Goal: Check status: Check status

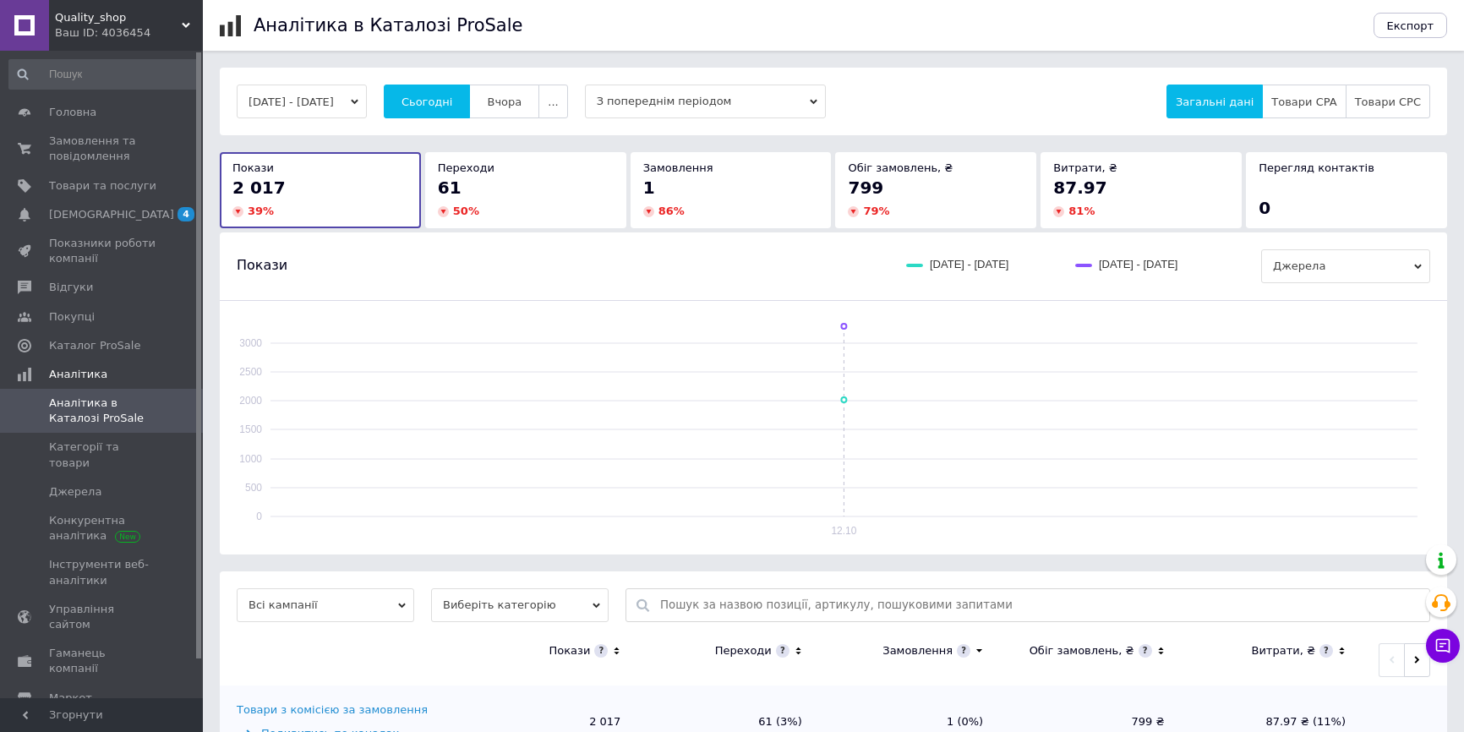
click at [439, 91] on button "Сьогодні" at bounding box center [427, 102] width 87 height 34
click at [467, 90] on button "Сьогодні" at bounding box center [427, 102] width 87 height 34
click at [439, 76] on div "[DATE] - [DATE] Сьогодні [GEOGRAPHIC_DATA] ... З попереднім періодом Загальні д…" at bounding box center [833, 102] width 1227 height 68
click at [451, 95] on span "Сьогодні" at bounding box center [427, 101] width 52 height 13
click at [471, 99] on button "Сьогодні" at bounding box center [427, 102] width 87 height 34
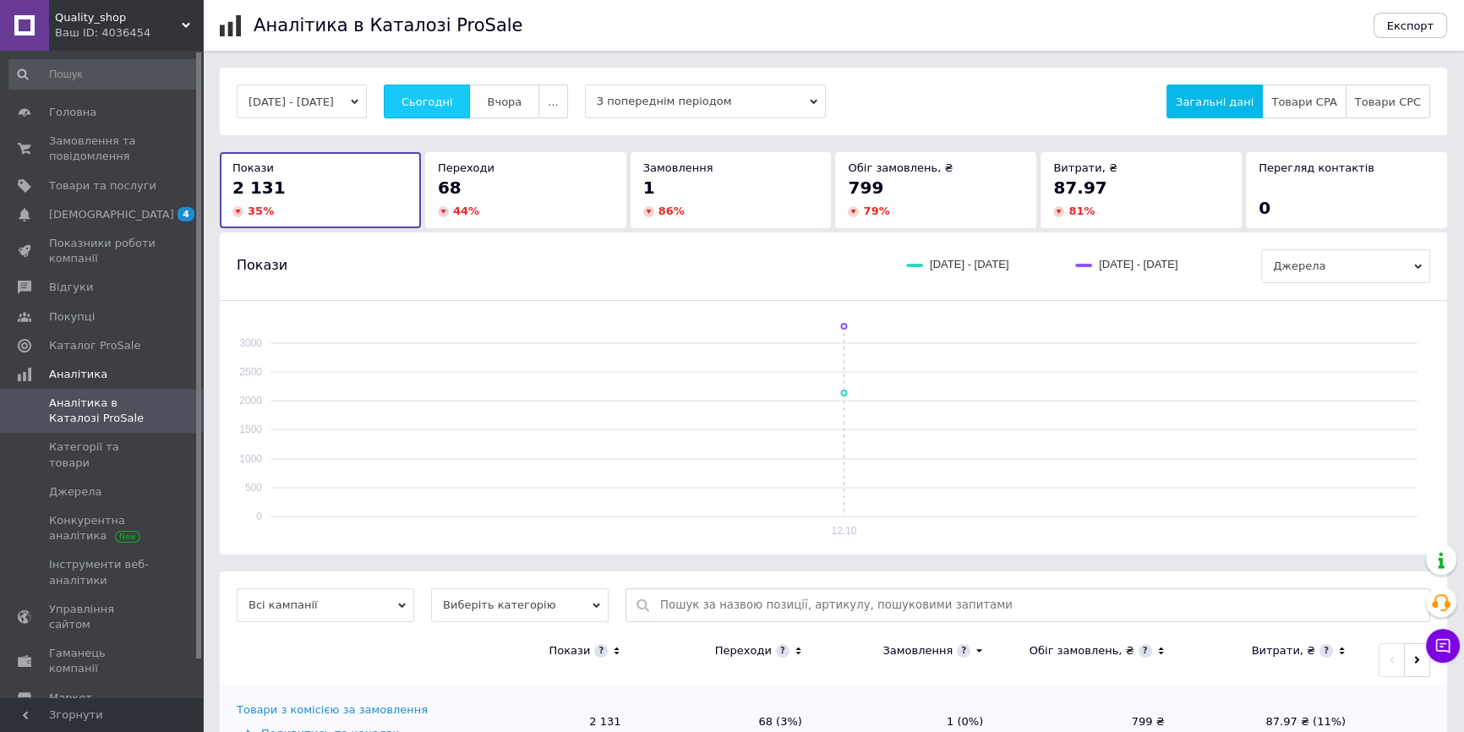
click at [452, 100] on span "Сьогодні" at bounding box center [427, 101] width 52 height 13
click at [452, 111] on button "Сьогодні" at bounding box center [427, 102] width 87 height 34
click at [440, 101] on span "Сьогодні" at bounding box center [427, 101] width 52 height 13
click at [471, 106] on button "Сьогодні" at bounding box center [427, 102] width 87 height 34
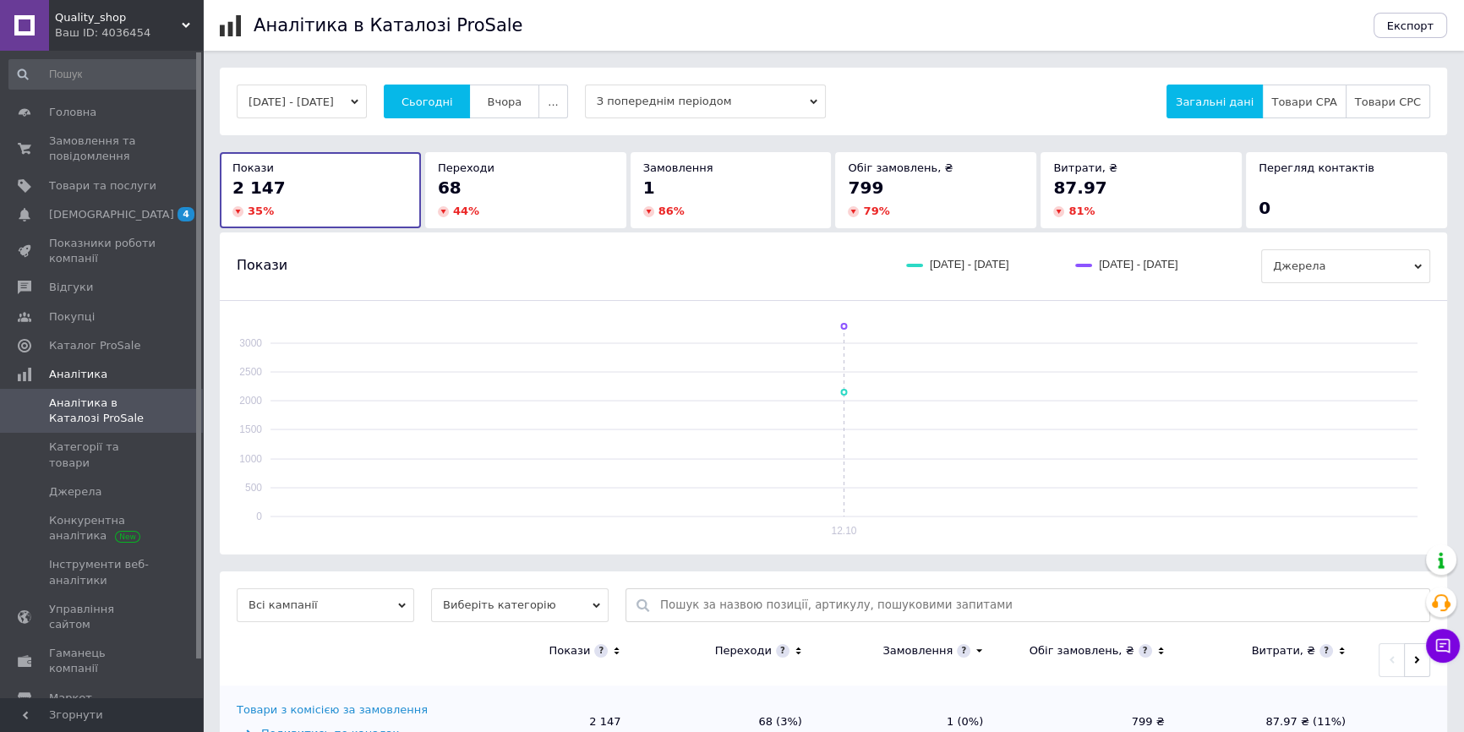
click at [384, 85] on button "Сьогодні" at bounding box center [427, 102] width 87 height 34
click at [462, 123] on div "[DATE] - [DATE] Сьогодні [GEOGRAPHIC_DATA] ... З попереднім періодом Загальні д…" at bounding box center [833, 102] width 1227 height 68
click at [453, 108] on span "Сьогодні" at bounding box center [427, 101] width 52 height 13
click at [454, 114] on button "Сьогодні" at bounding box center [427, 102] width 87 height 34
click at [453, 96] on span "Сьогодні" at bounding box center [427, 101] width 52 height 13
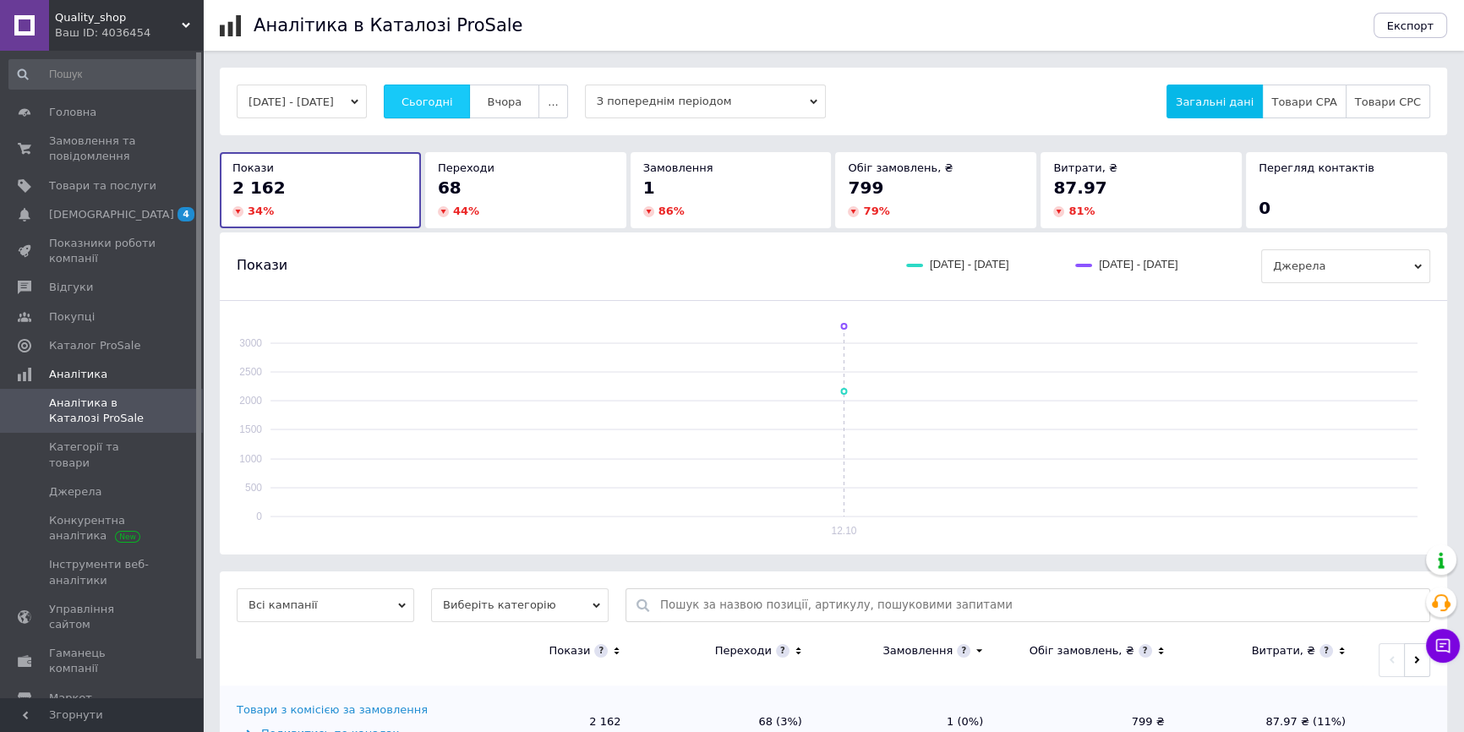
click at [430, 104] on span "Сьогодні" at bounding box center [427, 101] width 52 height 13
click at [453, 101] on span "Сьогодні" at bounding box center [427, 101] width 52 height 13
click at [418, 93] on button "Сьогодні" at bounding box center [427, 102] width 87 height 34
click at [453, 100] on span "Сьогодні" at bounding box center [427, 101] width 52 height 13
drag, startPoint x: 452, startPoint y: 100, endPoint x: 488, endPoint y: 76, distance: 42.7
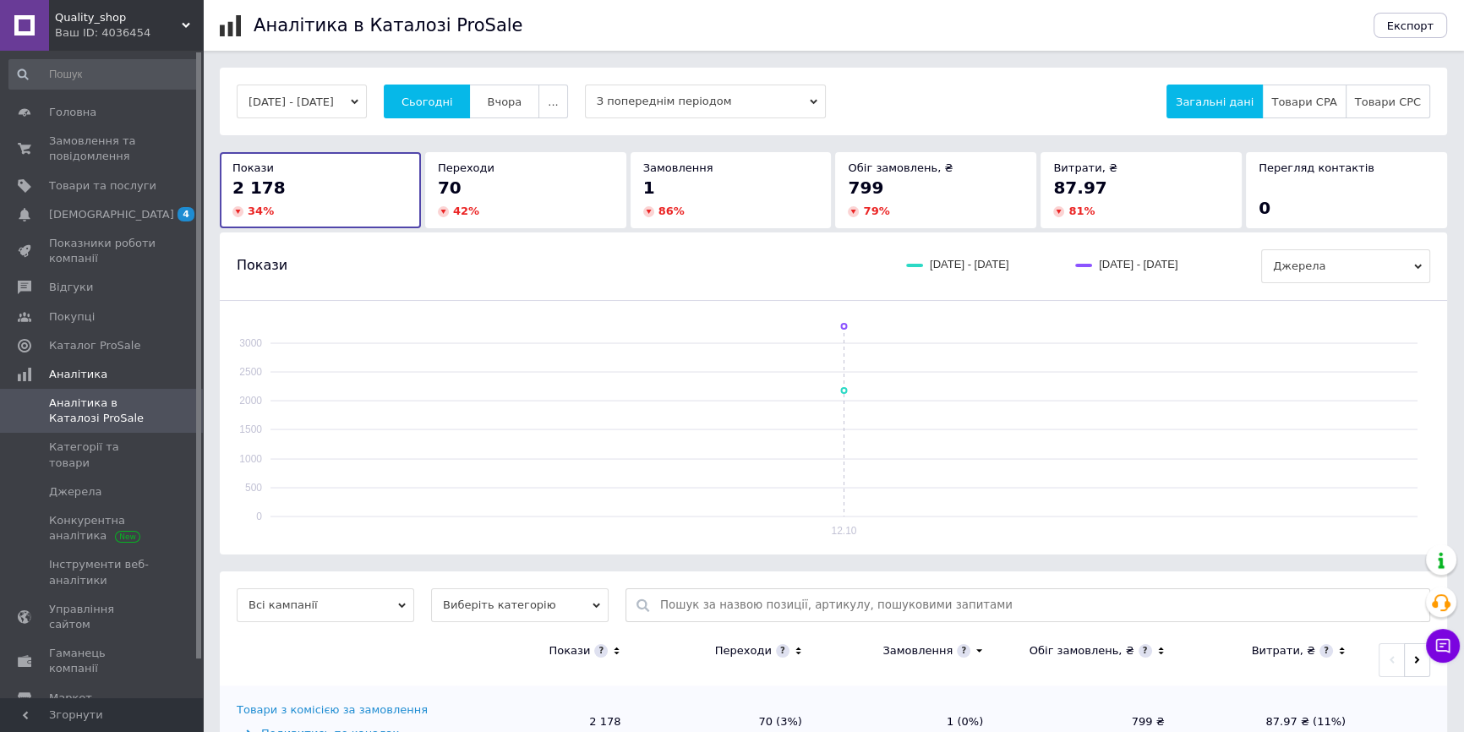
click at [453, 100] on span "Сьогодні" at bounding box center [427, 101] width 52 height 13
click at [430, 95] on span "Сьогодні" at bounding box center [427, 101] width 52 height 13
click at [384, 85] on button "Сьогодні" at bounding box center [427, 102] width 87 height 34
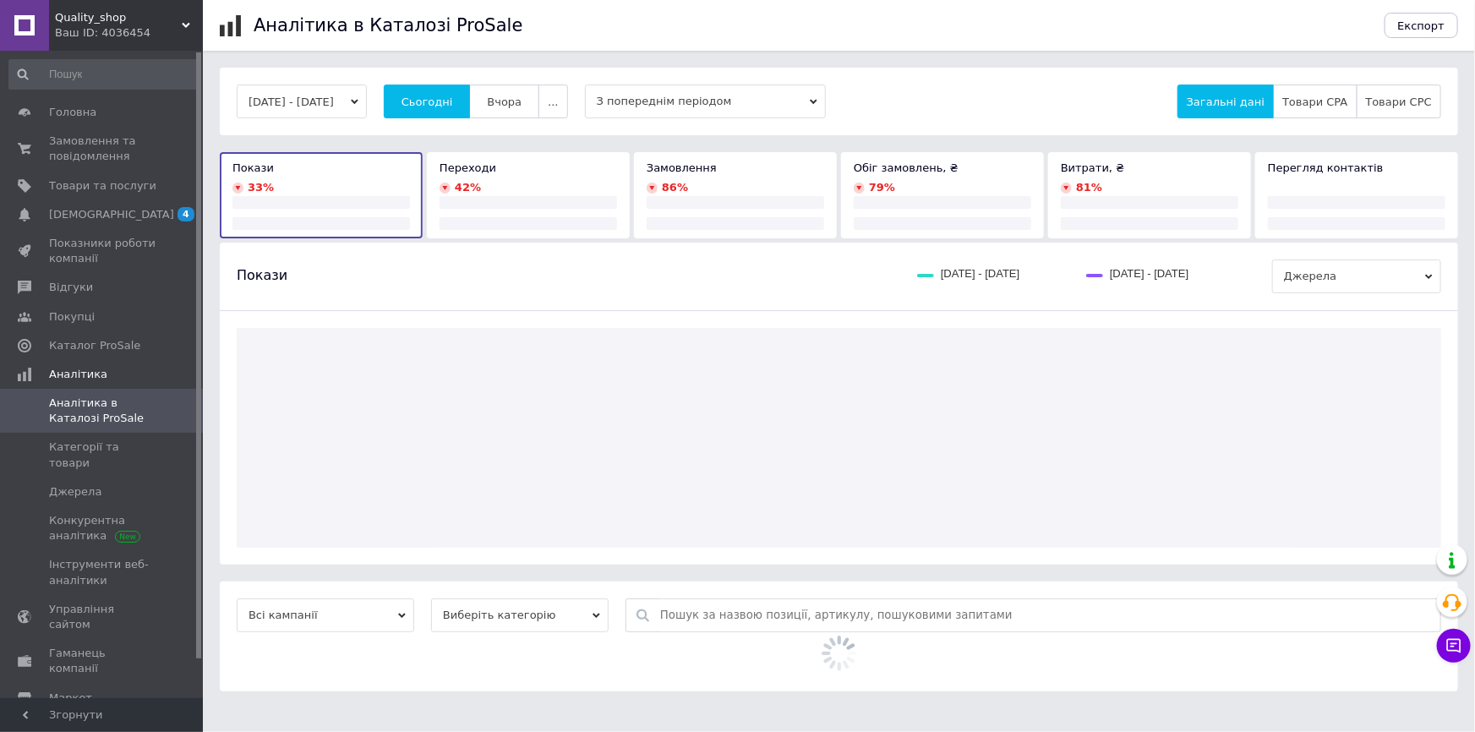
click at [384, 85] on button "Сьогодні" at bounding box center [427, 102] width 87 height 34
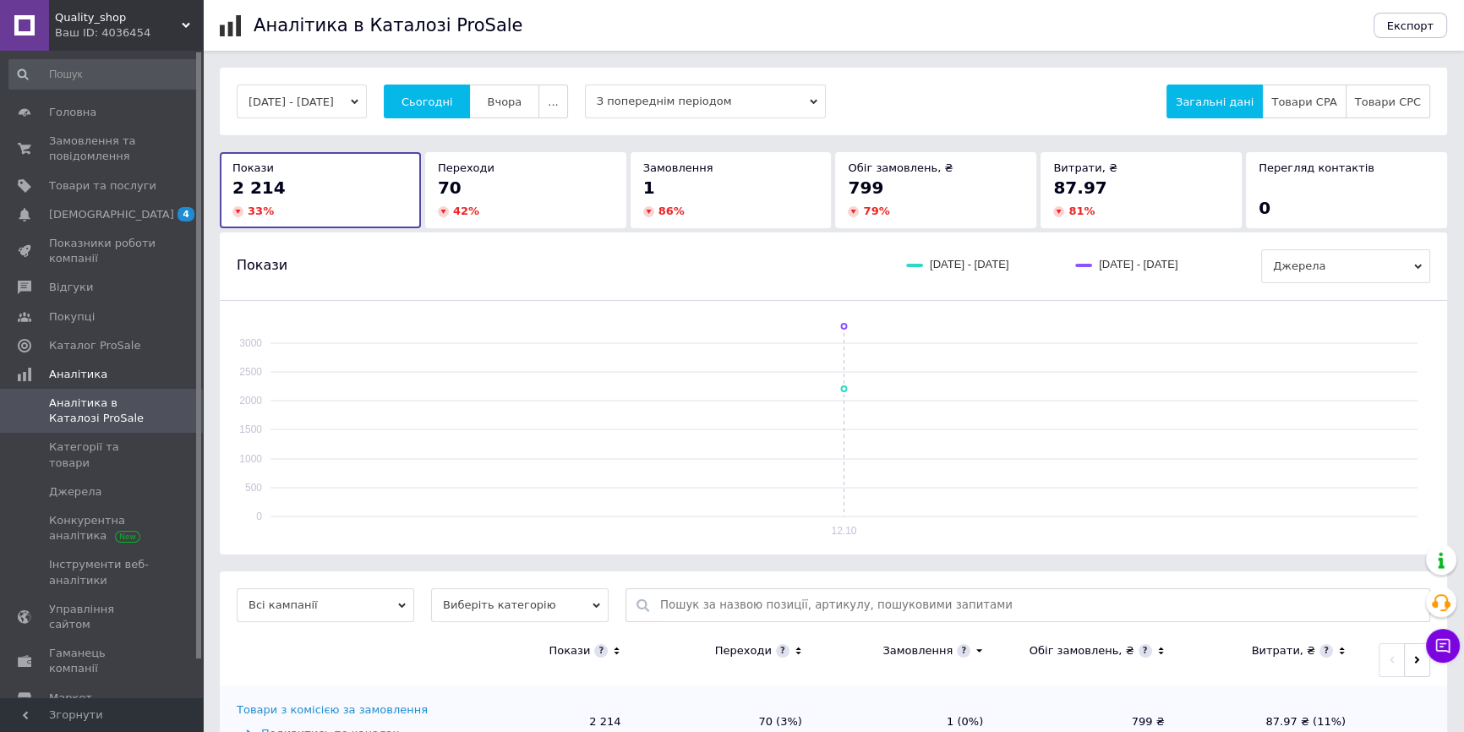
click at [384, 85] on button "Сьогодні" at bounding box center [427, 102] width 87 height 34
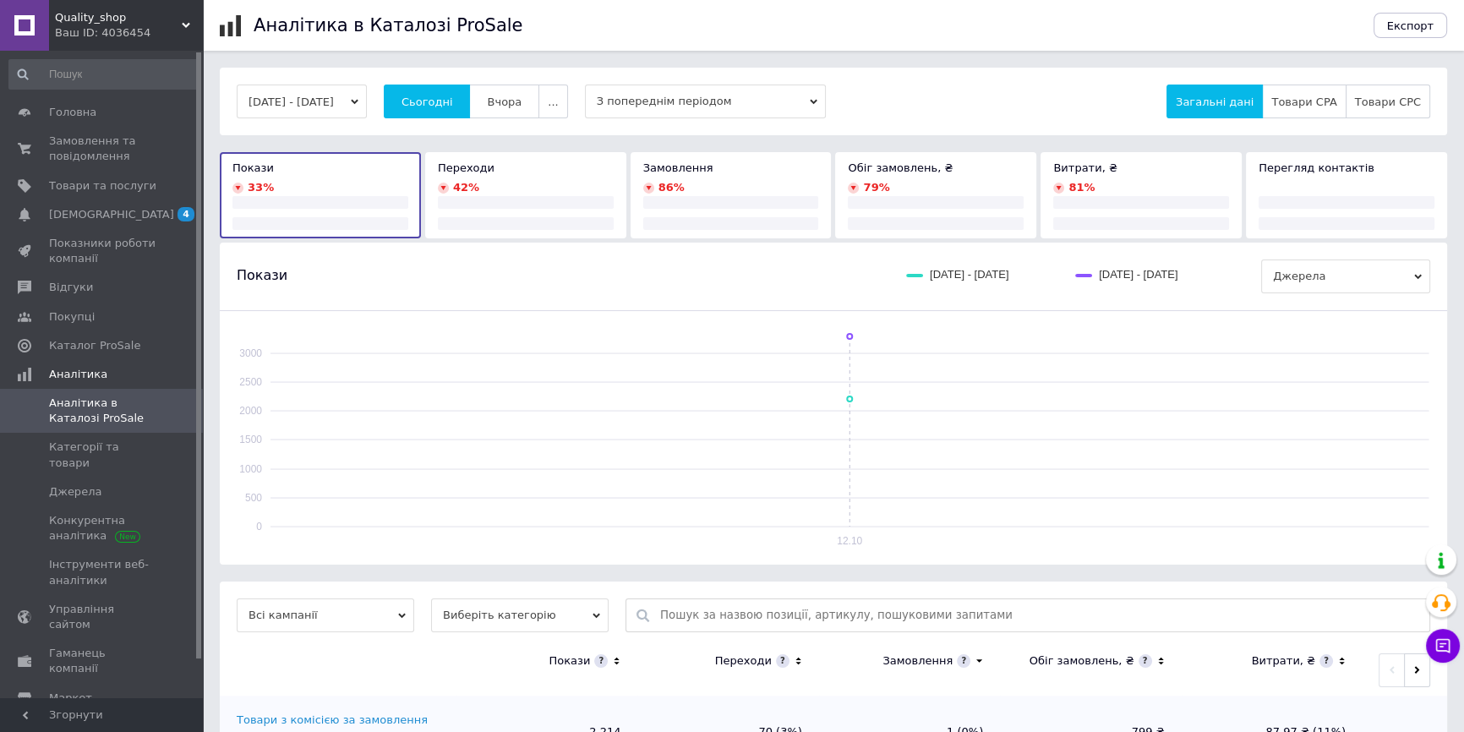
click at [384, 85] on button "Сьогодні" at bounding box center [427, 102] width 87 height 34
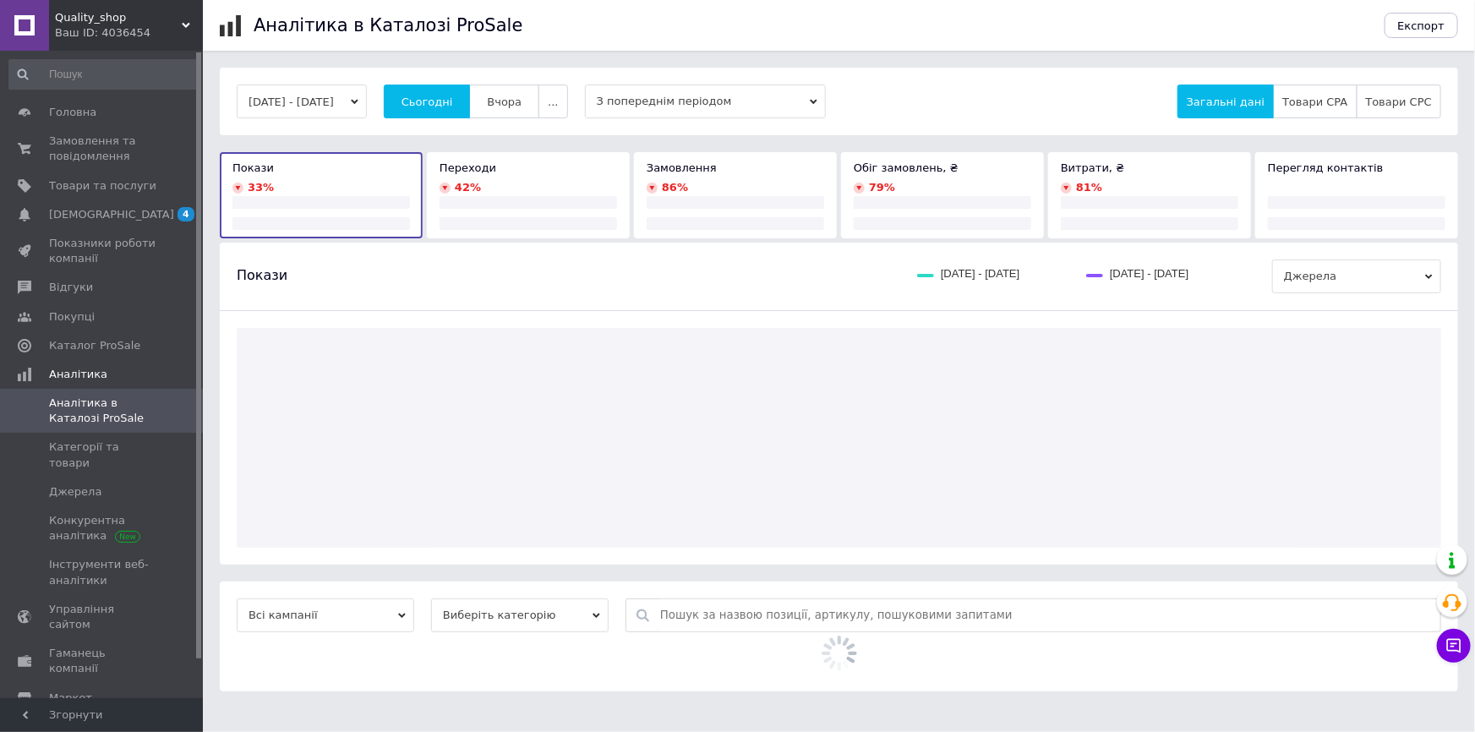
click at [384, 85] on button "Сьогодні" at bounding box center [427, 102] width 87 height 34
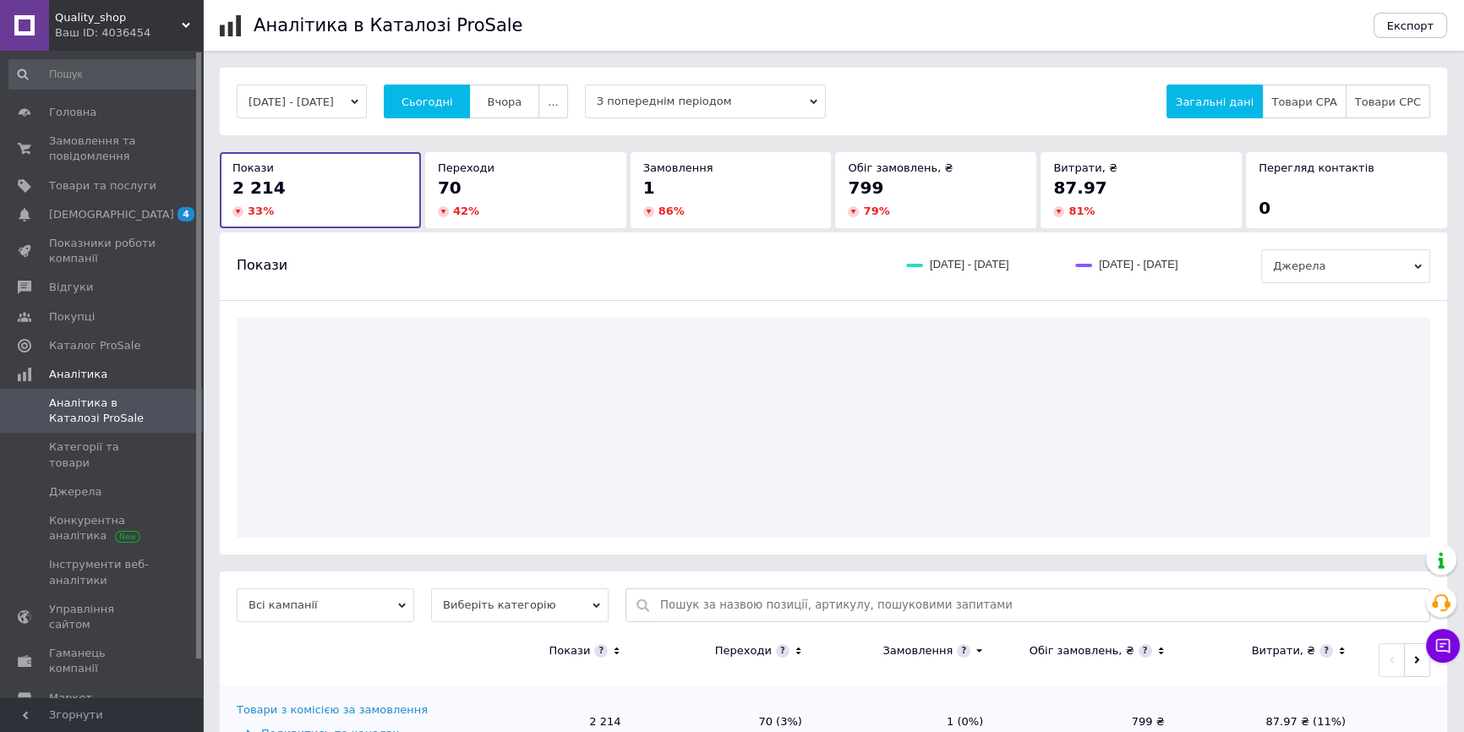
click at [384, 85] on button "Сьогодні" at bounding box center [427, 102] width 87 height 34
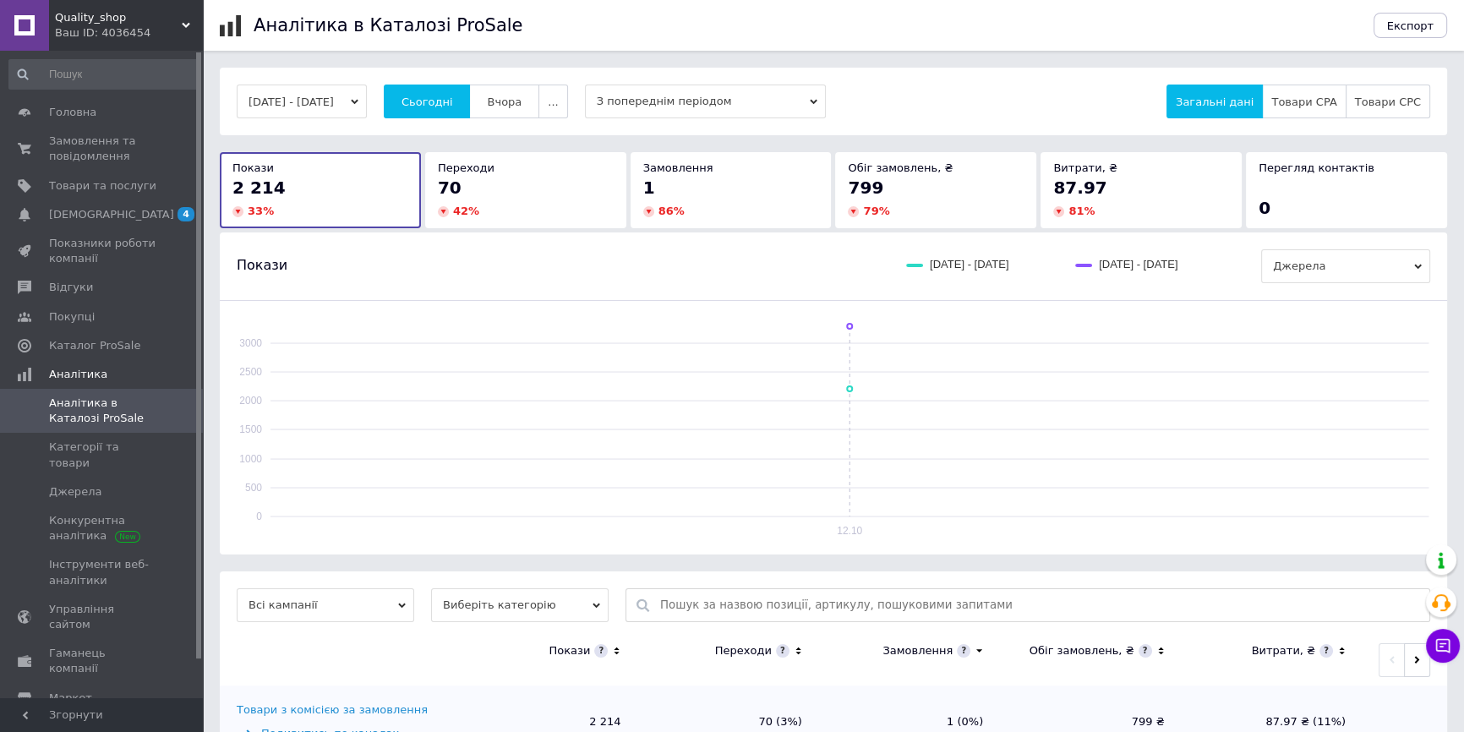
click at [384, 85] on button "Сьогодні" at bounding box center [427, 102] width 87 height 34
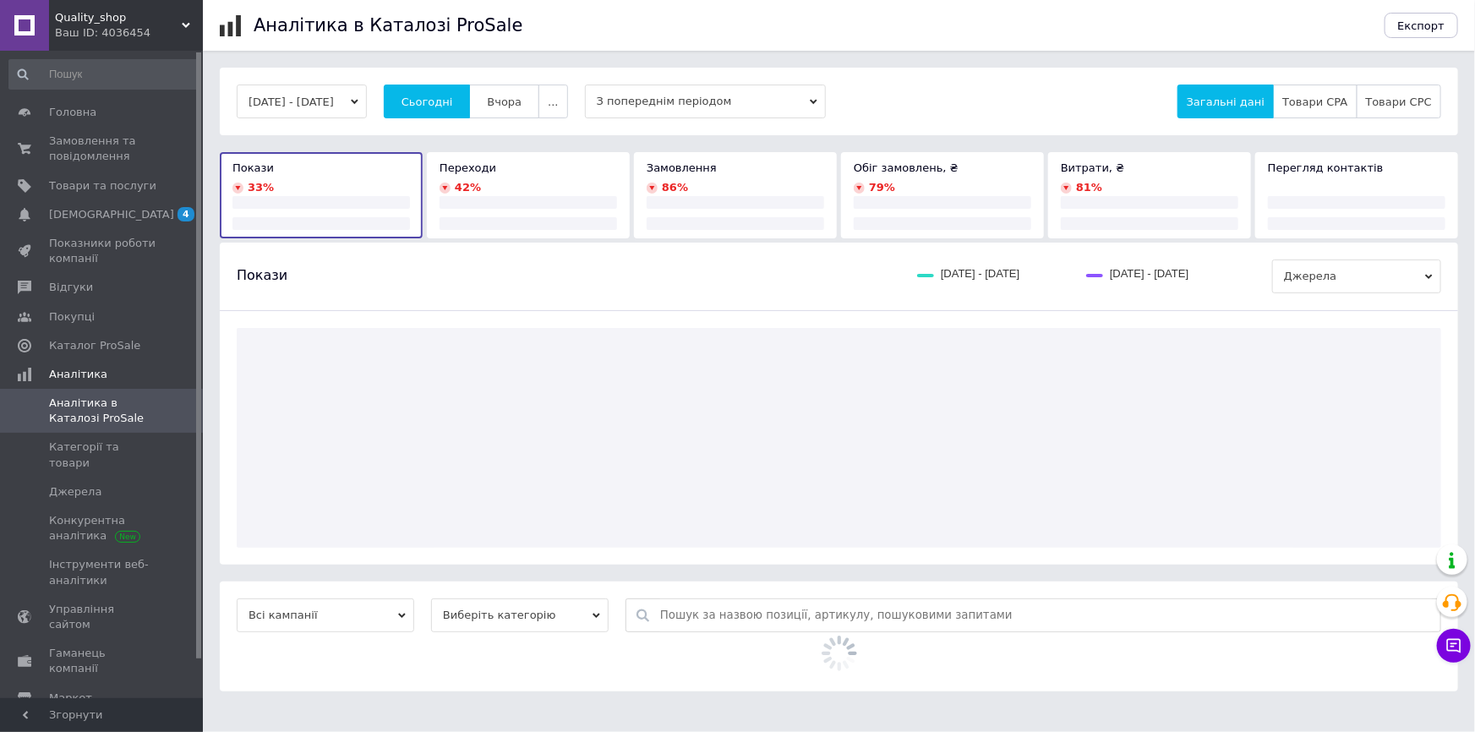
click at [384, 85] on button "Сьогодні" at bounding box center [427, 102] width 87 height 34
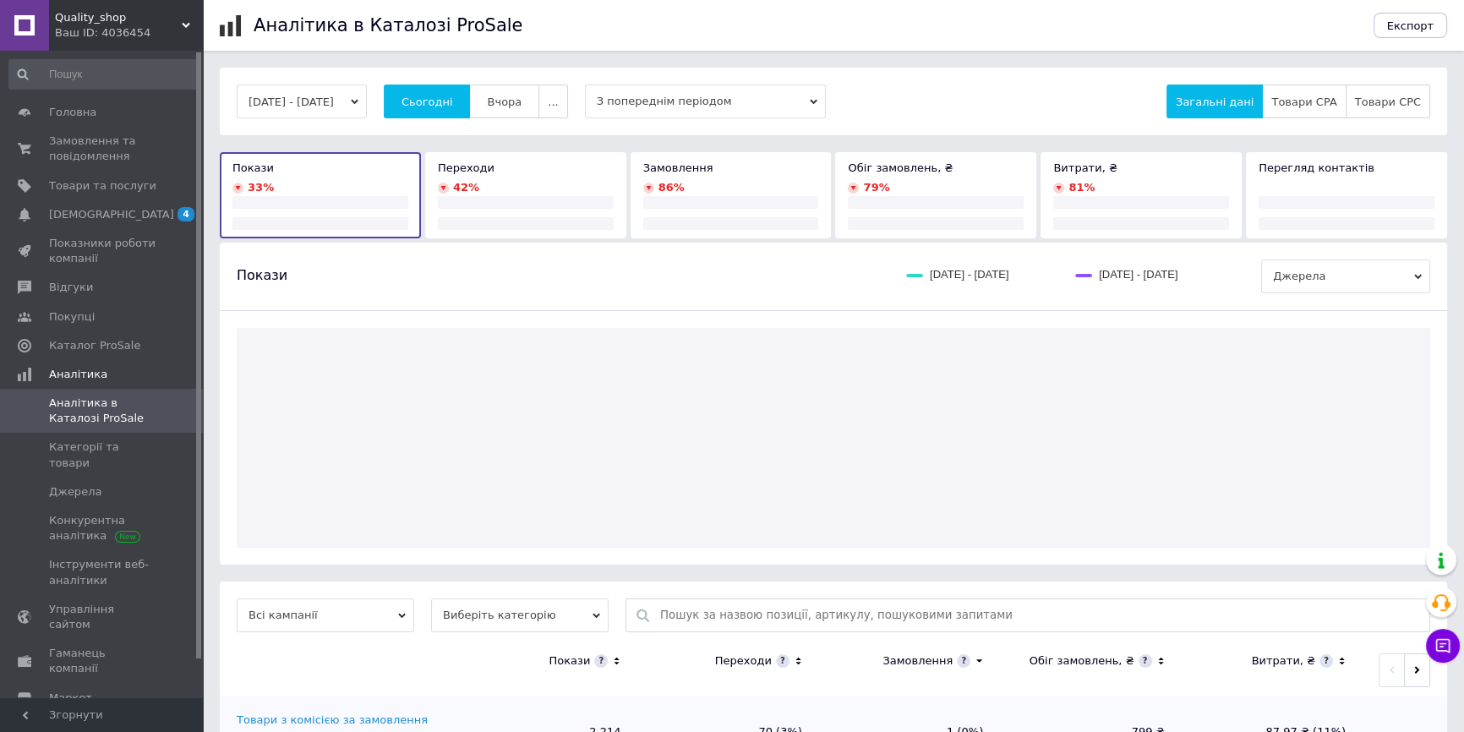
click at [384, 85] on button "Сьогодні" at bounding box center [427, 102] width 87 height 34
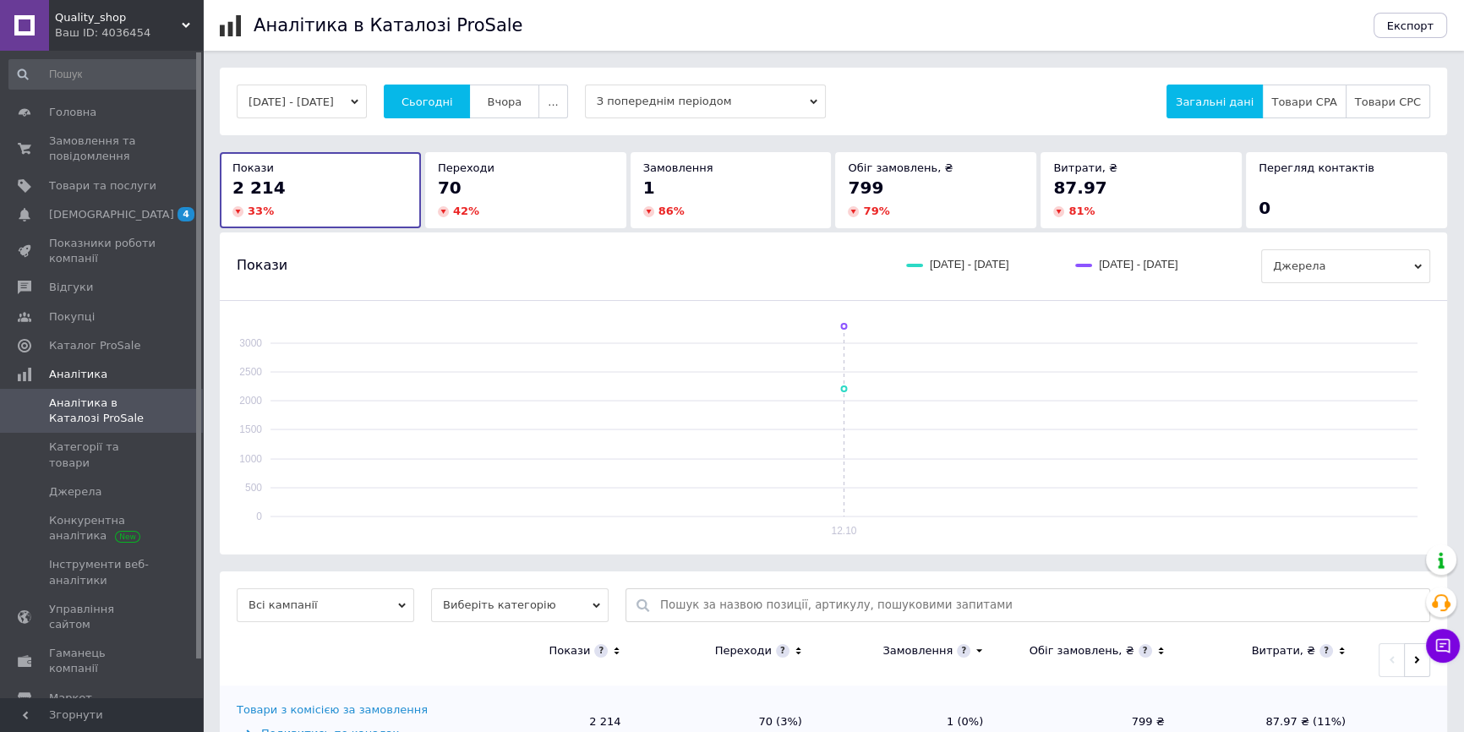
click at [384, 85] on button "Сьогодні" at bounding box center [427, 102] width 87 height 34
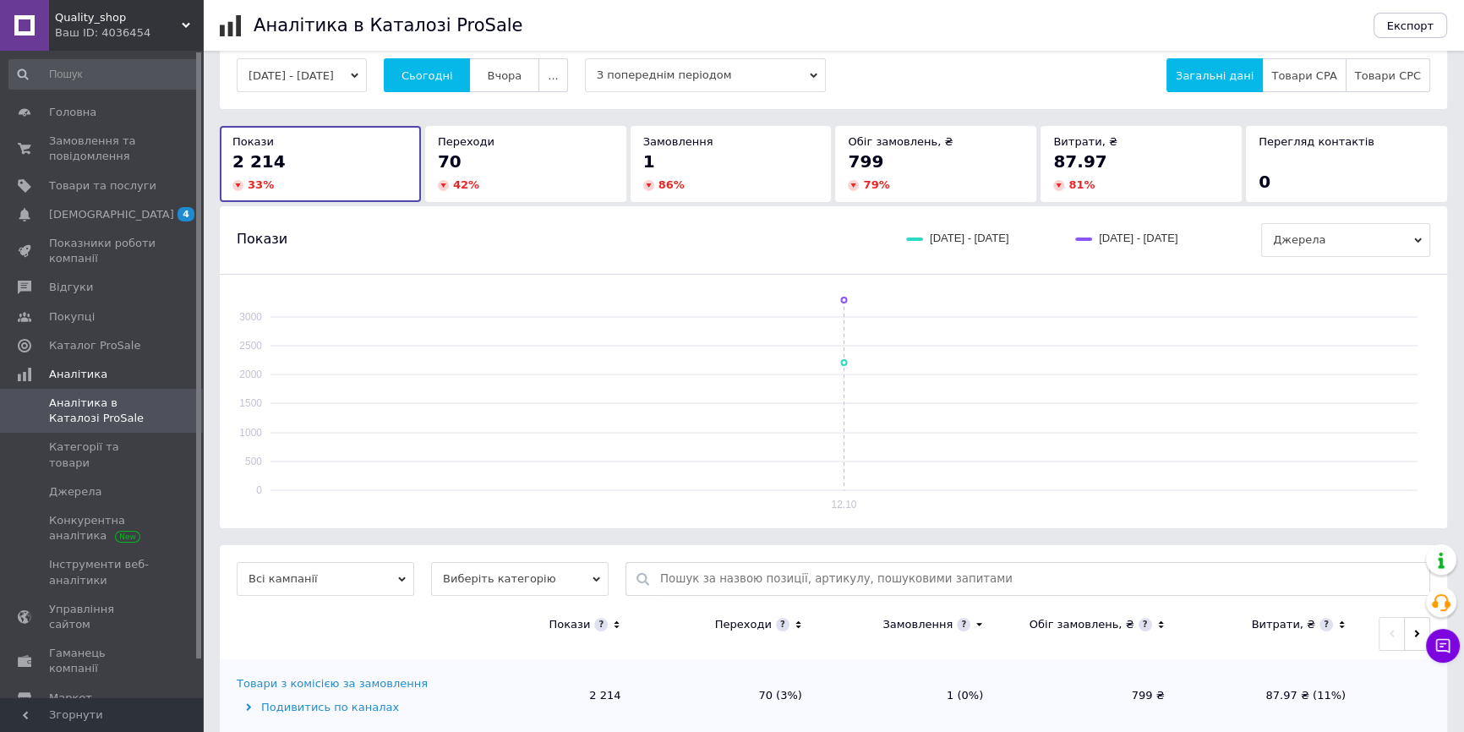
scroll to position [59, 0]
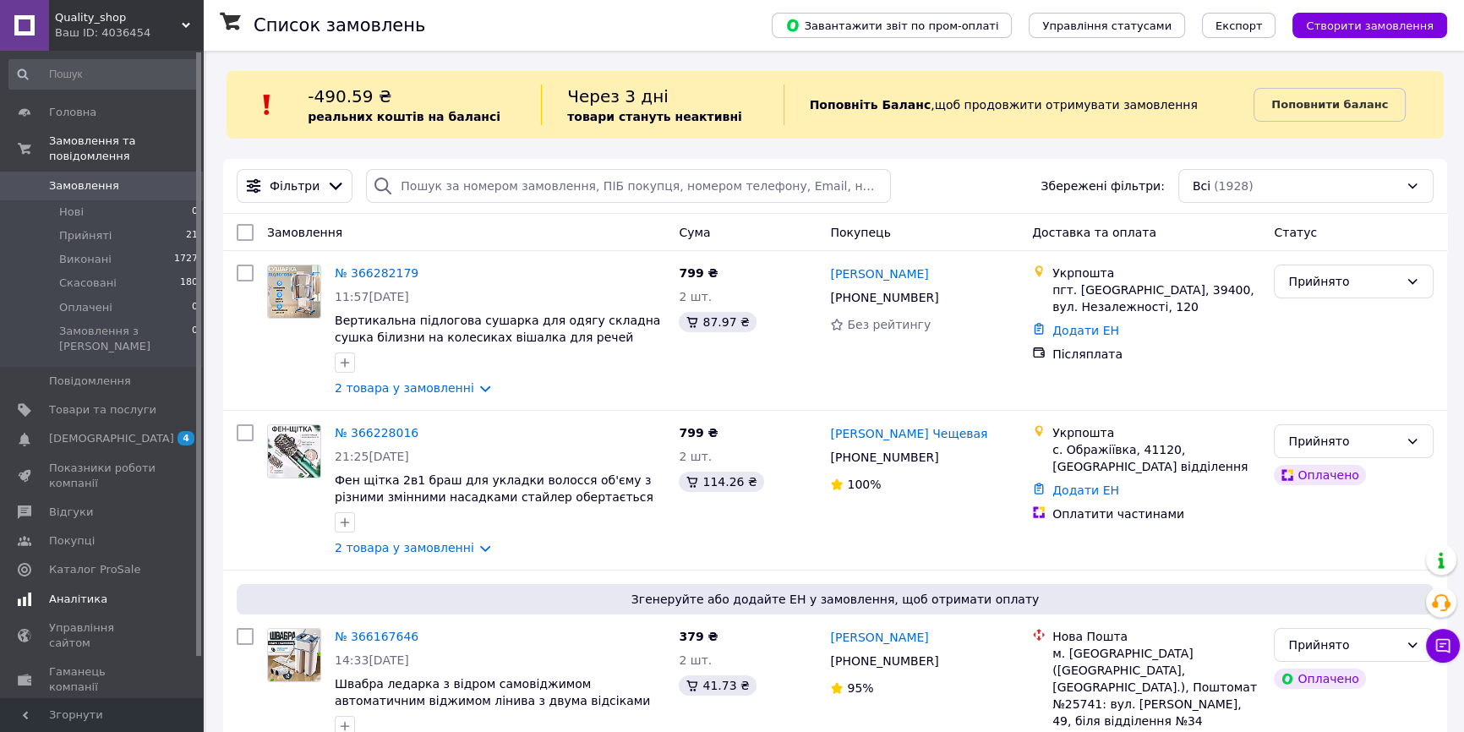
click at [170, 592] on span at bounding box center [179, 599] width 46 height 15
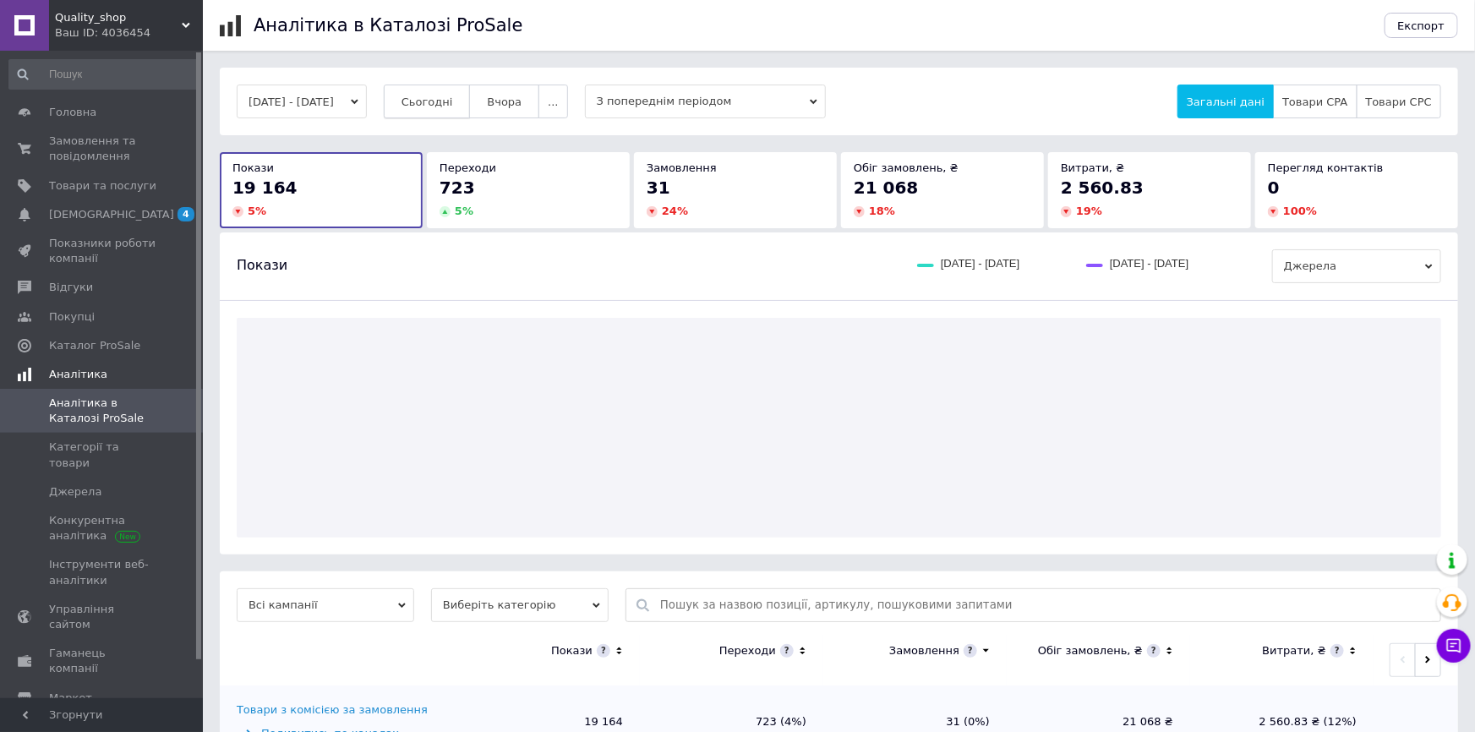
click at [439, 85] on button "Сьогодні" at bounding box center [427, 102] width 87 height 34
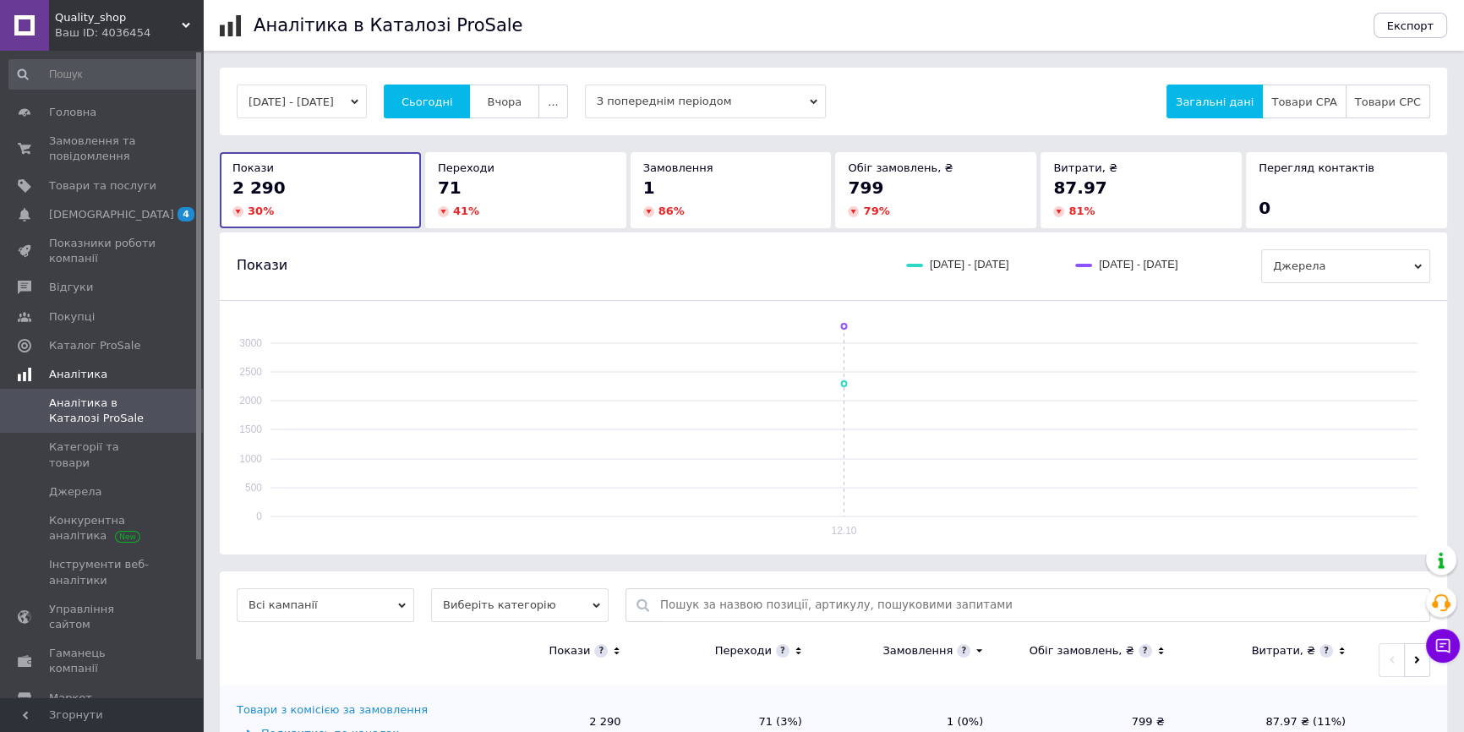
click at [384, 85] on button "Сьогодні" at bounding box center [427, 102] width 87 height 34
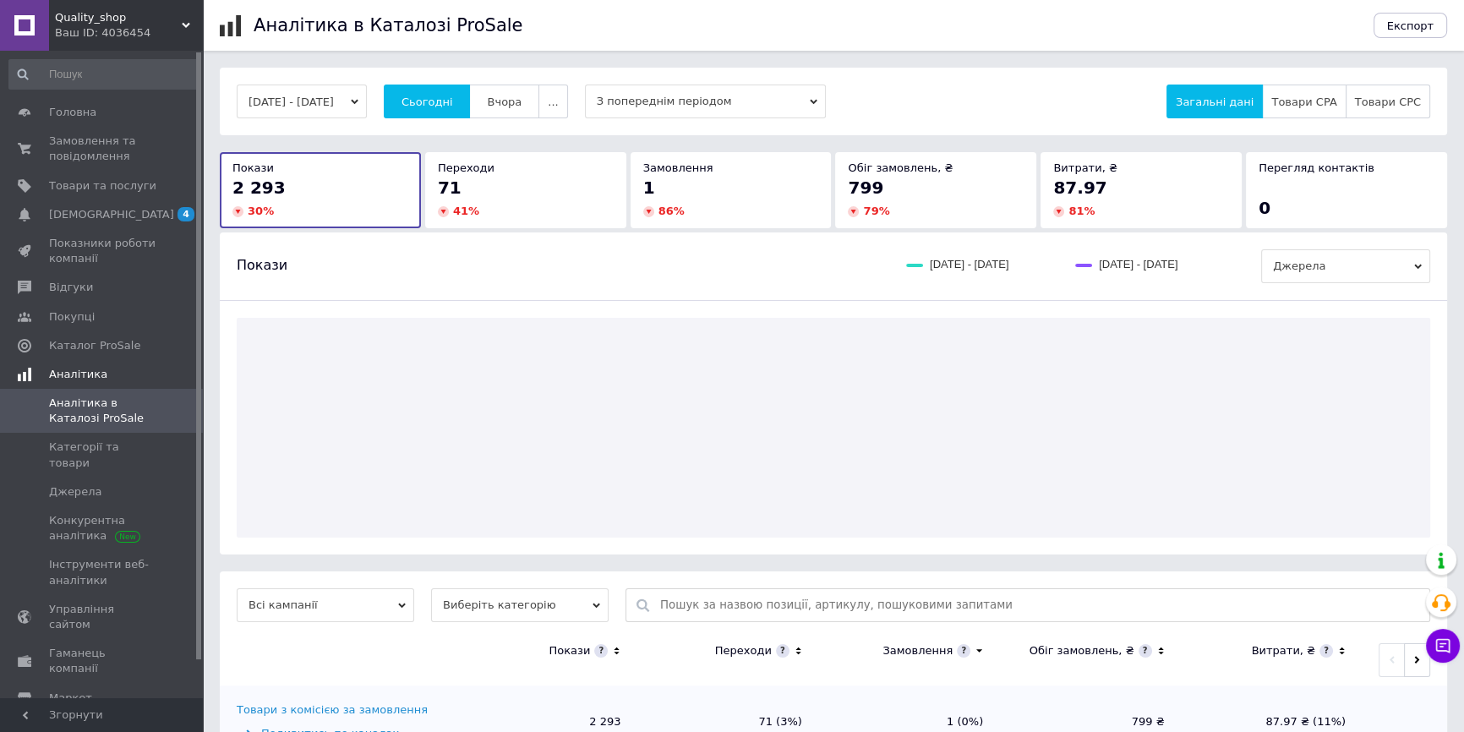
click at [384, 85] on button "Сьогодні" at bounding box center [427, 102] width 87 height 34
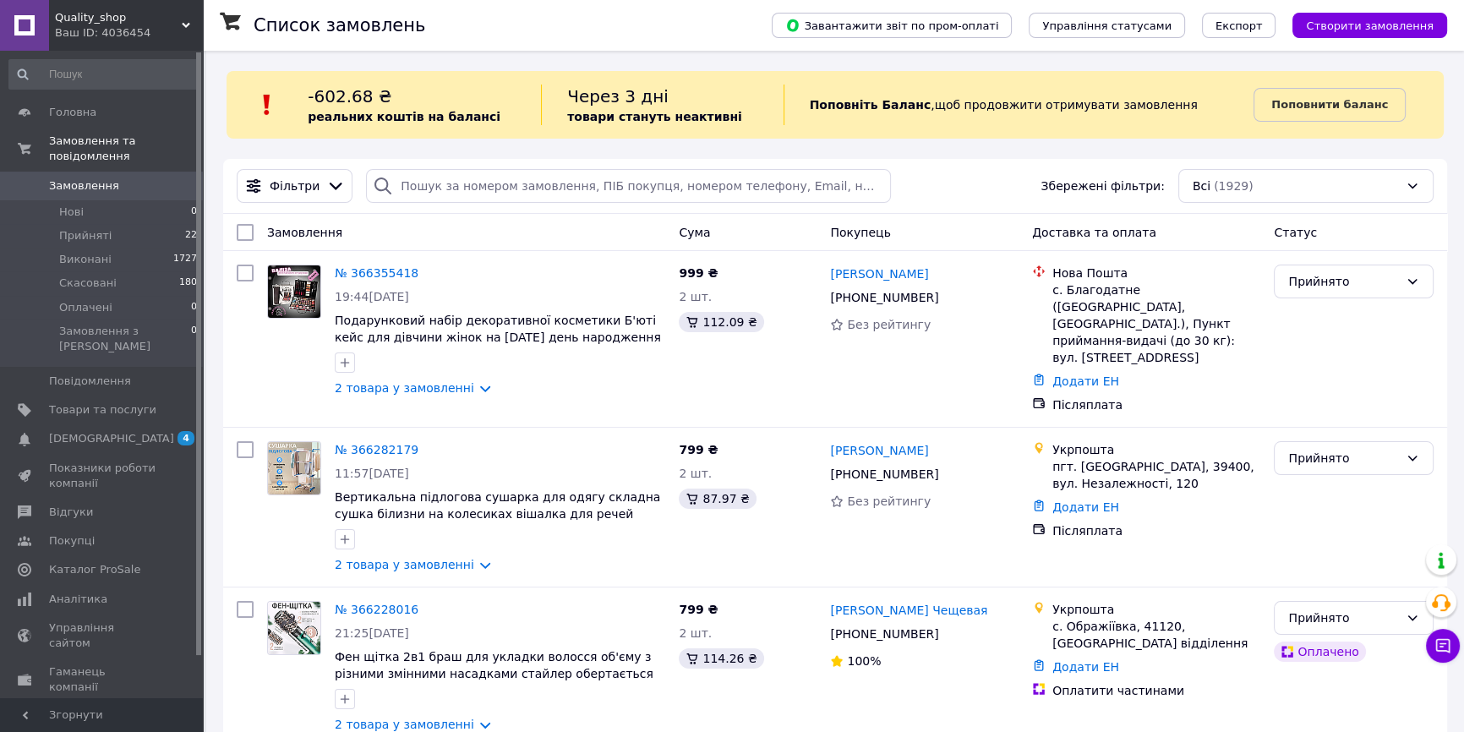
click at [389, 274] on link "№ 366355418" at bounding box center [377, 273] width 84 height 14
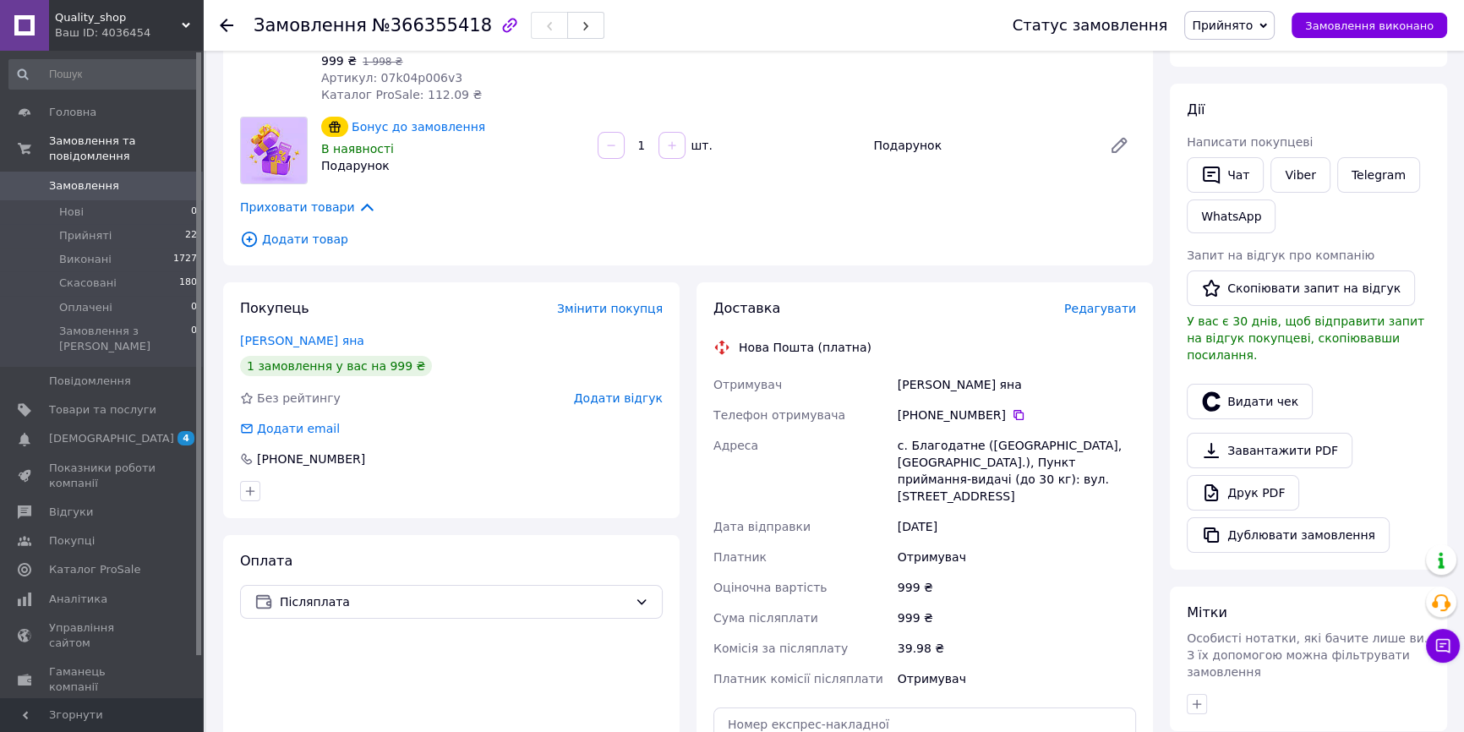
scroll to position [264, 0]
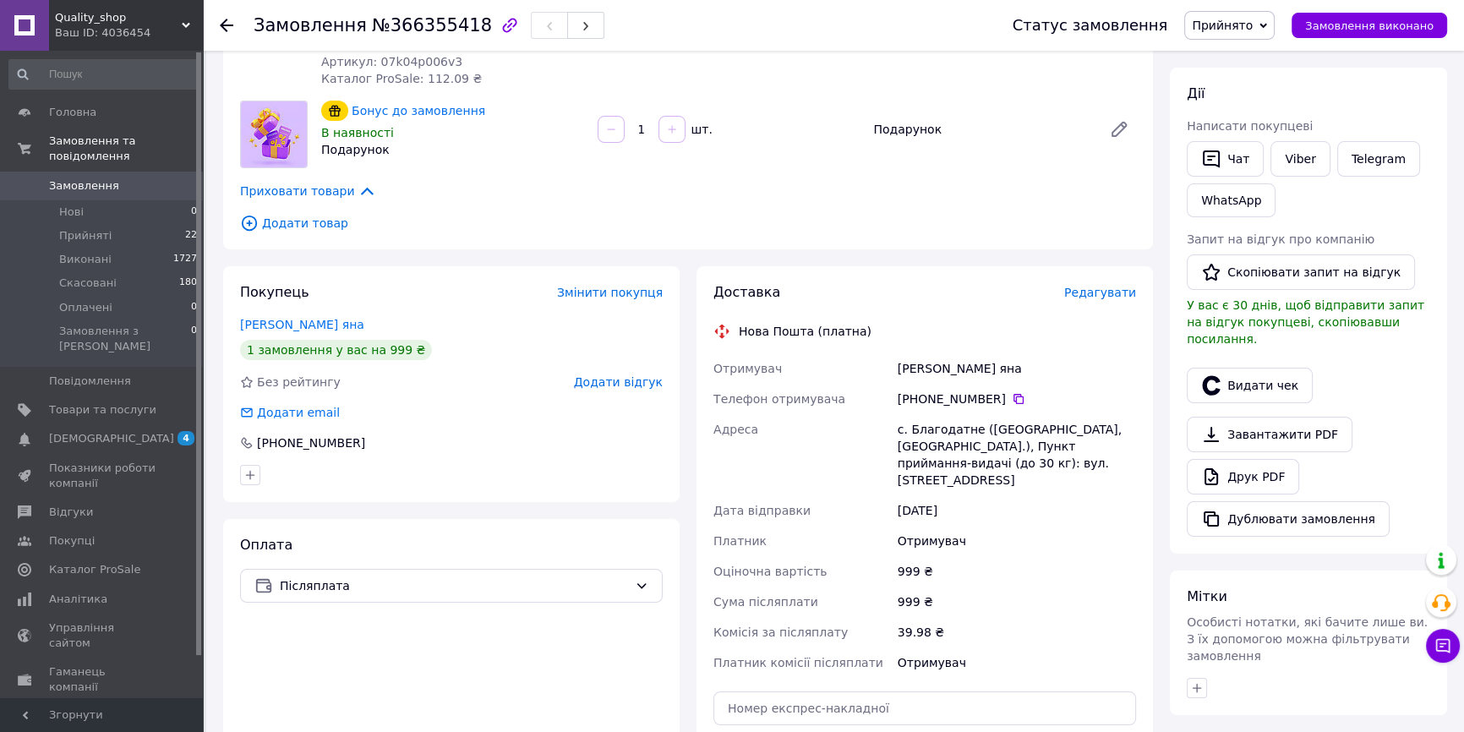
click at [905, 366] on div "Столянова яна" at bounding box center [1016, 368] width 245 height 30
copy div "Столянова"
click at [964, 356] on div "Столянова яна" at bounding box center [1016, 368] width 245 height 30
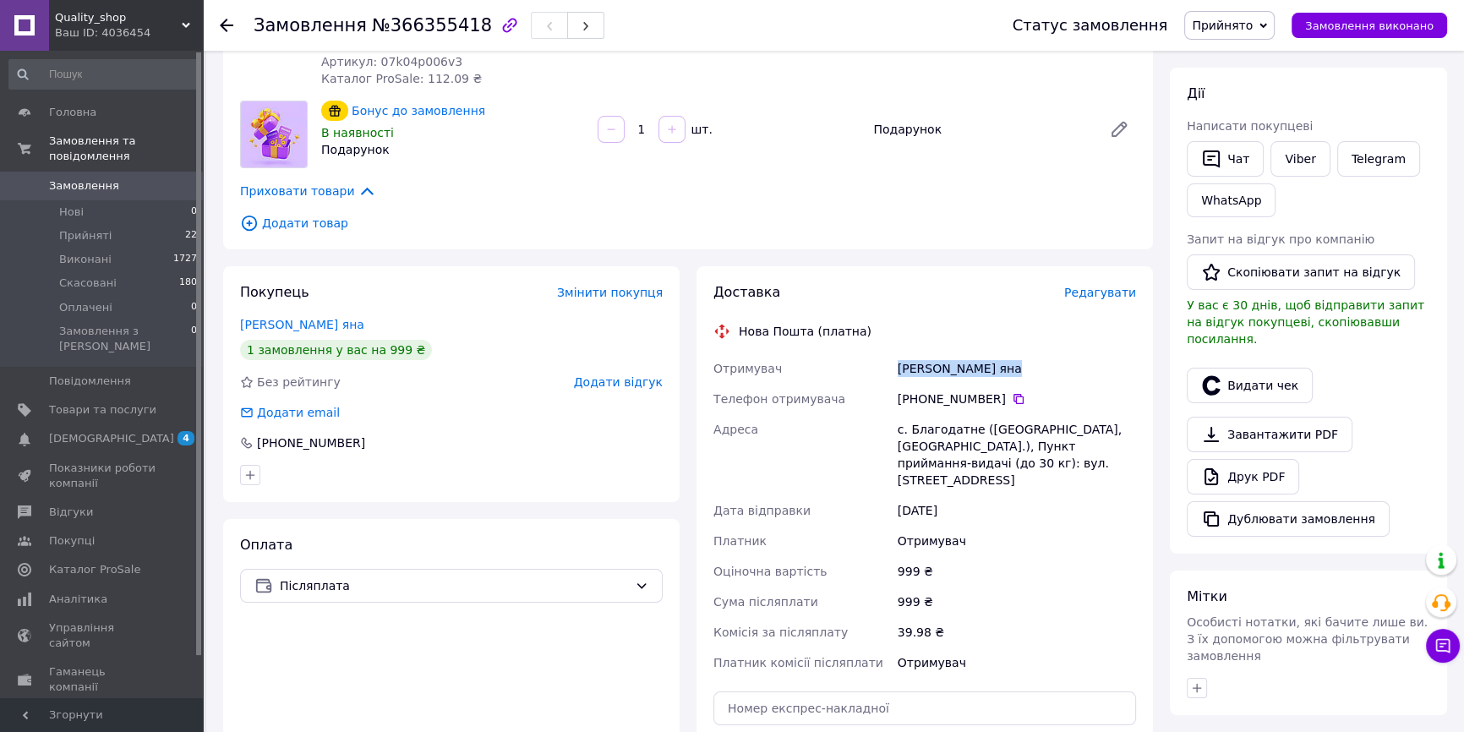
click at [964, 356] on div "Столянова яна" at bounding box center [1016, 368] width 245 height 30
copy div "Столянова яна"
drag, startPoint x: 921, startPoint y: 402, endPoint x: 931, endPoint y: 402, distance: 10.1
click at [931, 402] on div "+380 97 232 09 56" at bounding box center [1016, 398] width 238 height 17
click at [922, 402] on div "+380 97 232 09 56" at bounding box center [1016, 398] width 238 height 17
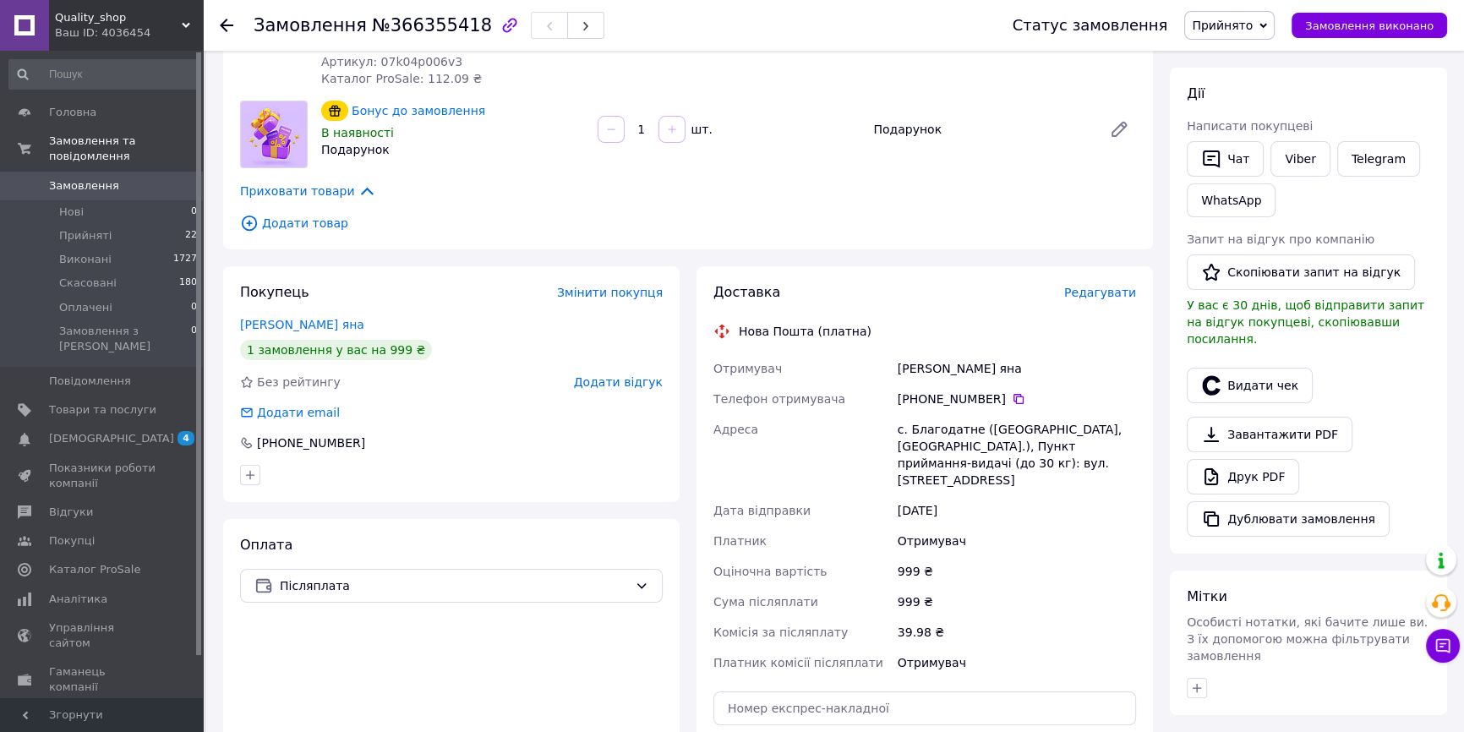
drag, startPoint x: 927, startPoint y: 402, endPoint x: 992, endPoint y: 401, distance: 65.1
click at [992, 401] on div "+380 97 232 09 56" at bounding box center [1016, 398] width 238 height 17
copy div "97 232 09 56"
click at [930, 420] on div "с. Благодатне (Херсонська обл., Херсонський р-н.), Пункт приймання-видачі (до 3…" at bounding box center [1016, 454] width 245 height 81
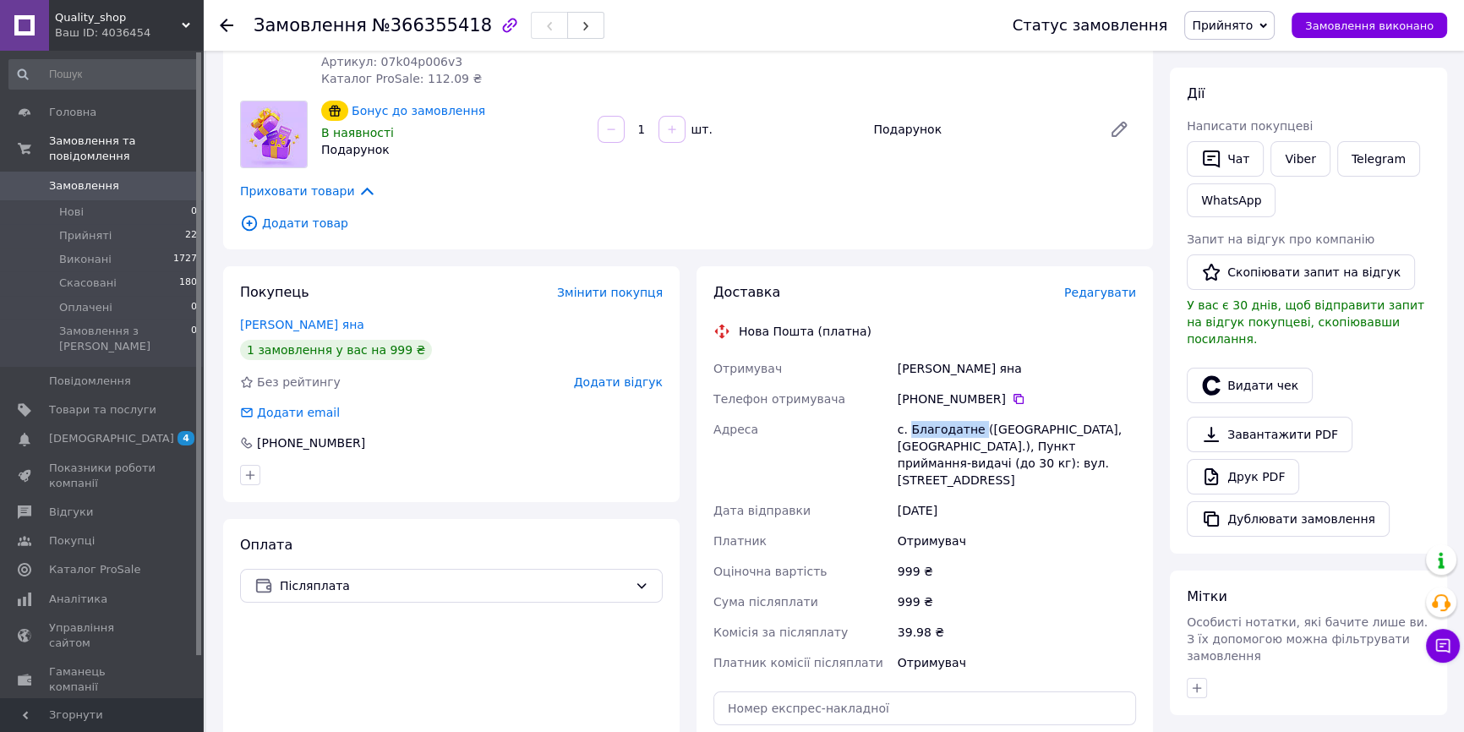
copy div "Благодатне"
click at [146, 585] on link "Аналітика" at bounding box center [103, 599] width 207 height 29
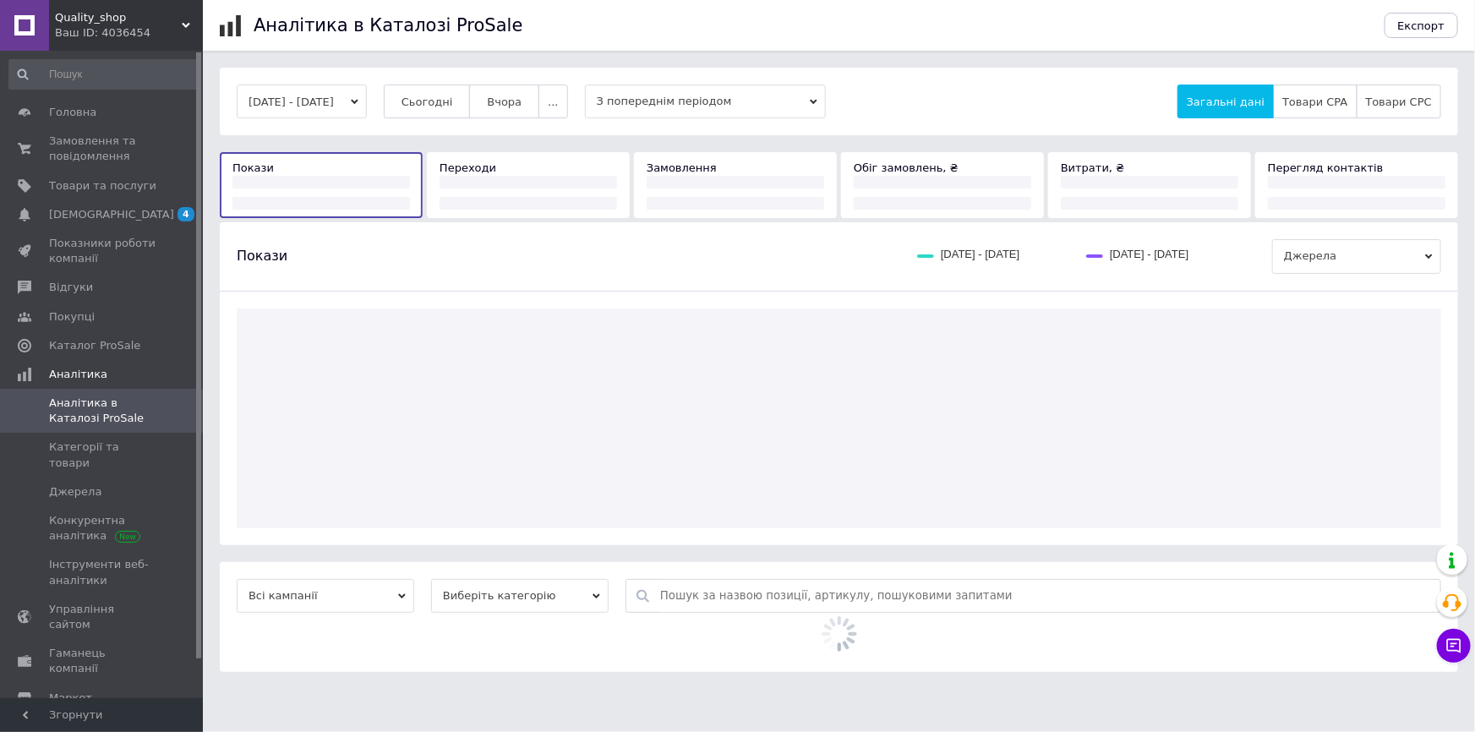
click at [448, 104] on span "Сьогодні" at bounding box center [427, 101] width 52 height 13
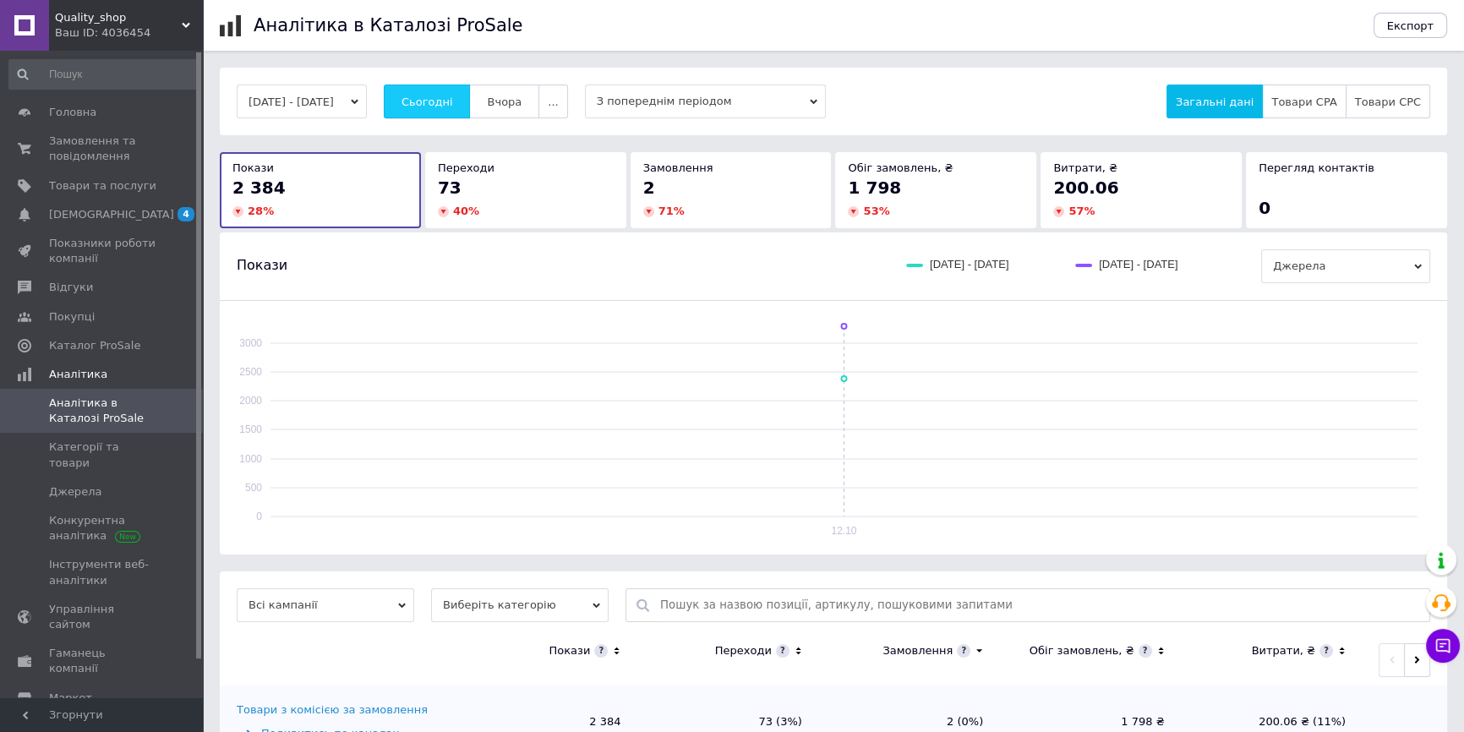
click at [453, 100] on span "Сьогодні" at bounding box center [427, 101] width 52 height 13
click at [445, 92] on button "Сьогодні" at bounding box center [427, 102] width 87 height 34
